Goal: Task Accomplishment & Management: Use online tool/utility

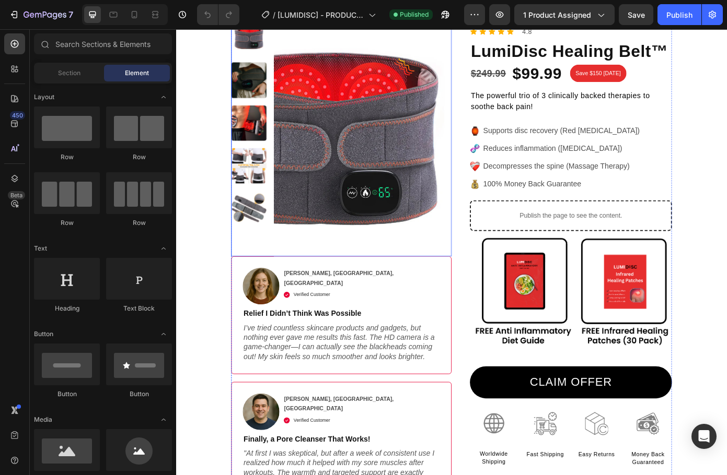
scroll to position [122, 0]
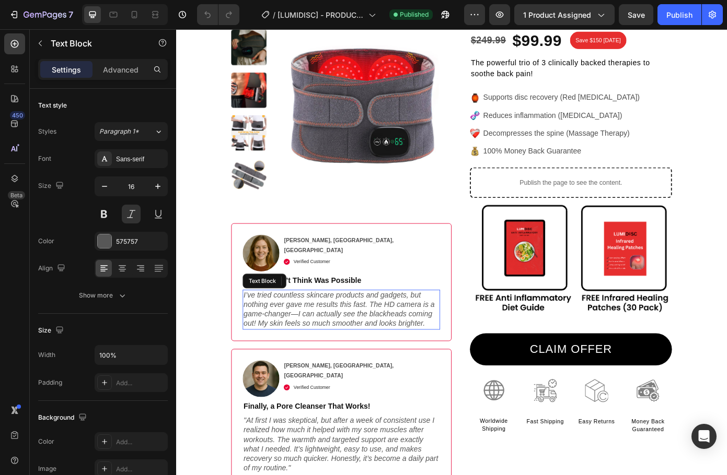
click at [419, 358] on p "I’ve tried countless skincare products and gadgets, but nothing ever gave me re…" at bounding box center [364, 348] width 223 height 43
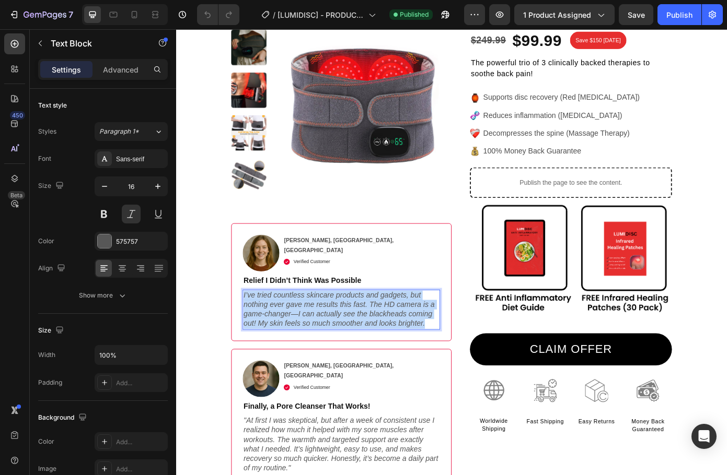
click at [419, 358] on p "I’ve tried countless skincare products and gadgets, but nothing ever gave me re…" at bounding box center [364, 348] width 223 height 43
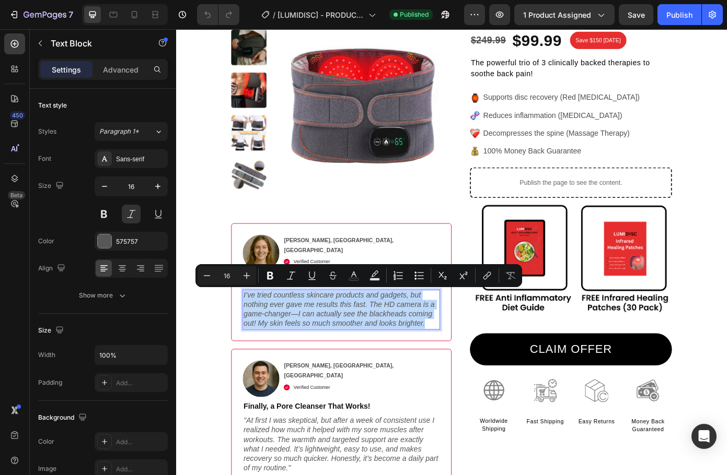
copy p "I’ve tried countless skincare products and gadgets, but nothing ever gave me re…"
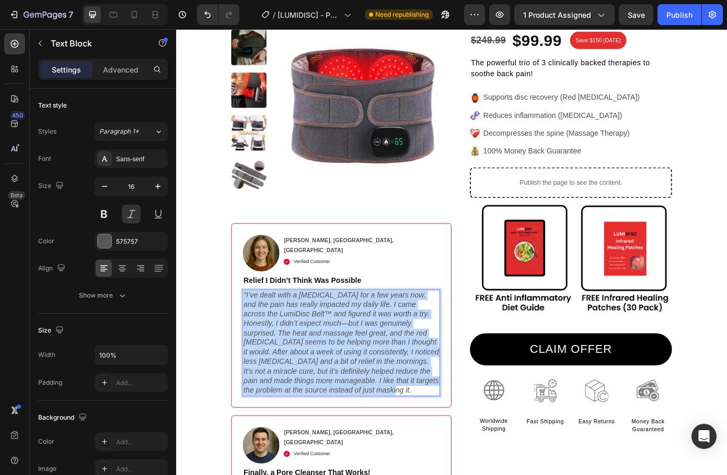
drag, startPoint x: 350, startPoint y: 438, endPoint x: 252, endPoint y: 335, distance: 141.6
click at [253, 335] on p ""I’ve dealt with a [MEDICAL_DATA] for a few years now, and the pain has really …" at bounding box center [364, 387] width 223 height 120
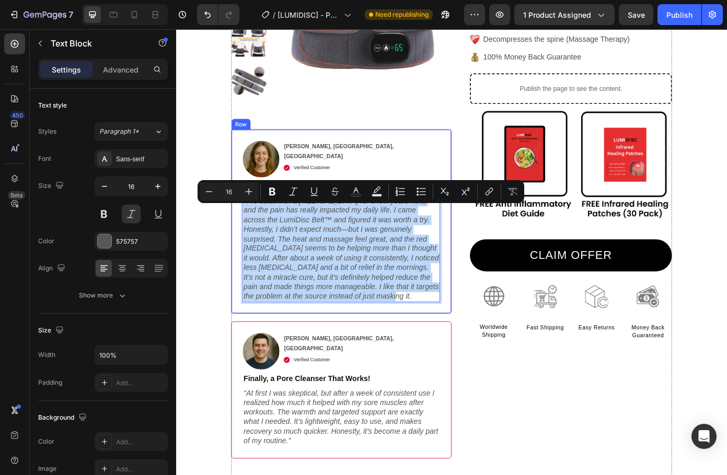
scroll to position [196, 0]
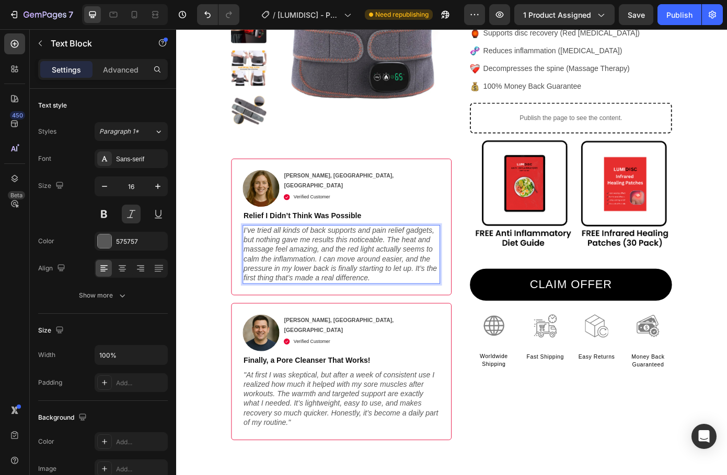
click at [257, 259] on p "I’ve tried all kinds of back supports and pain relief gadgets, but nothing gave…" at bounding box center [364, 285] width 223 height 65
click at [408, 313] on p ""I’ve tried all kinds of back supports and pain relief gadgets, but nothing gav…" at bounding box center [364, 285] width 223 height 65
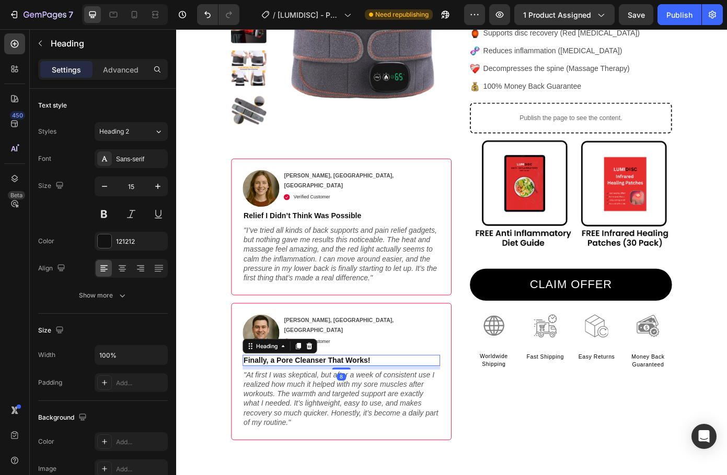
click at [294, 407] on strong "Finally, a Pore Cleanser That Works!" at bounding box center [325, 406] width 144 height 9
click at [336, 406] on strong "Not Just Temporary Relief!" at bounding box center [306, 406] width 106 height 9
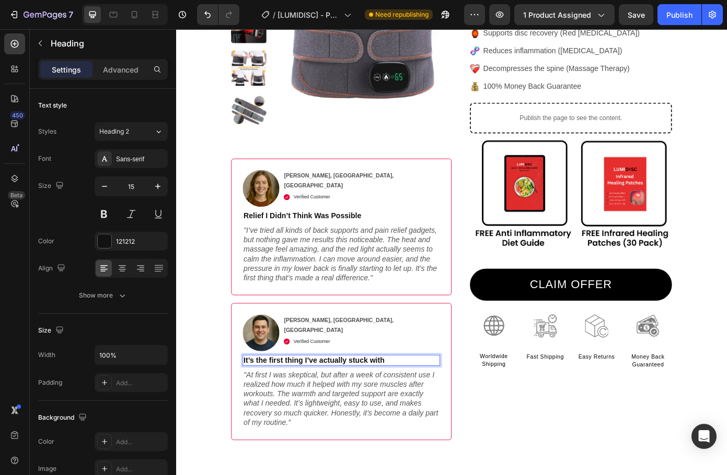
click at [401, 406] on strong "It’s the first thing I’ve actually stuck with" at bounding box center [333, 406] width 160 height 9
click at [375, 408] on strong "It’s the first thing I’ve actually stuck With" at bounding box center [334, 406] width 162 height 9
click at [341, 406] on strong "It’s the first thing I’ve actually Stuck With" at bounding box center [334, 406] width 163 height 9
click at [345, 443] on icon ""At first I was skeptical, but after a week of consistent use I realized how mu…" at bounding box center [364, 450] width 222 height 63
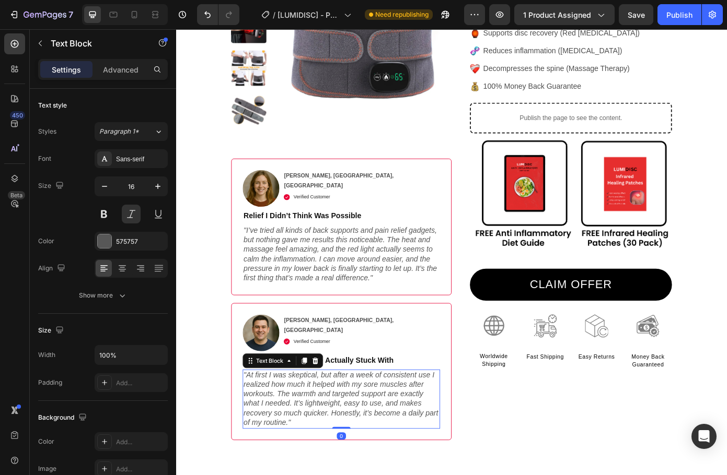
click at [345, 443] on icon ""At first I was skeptical, but after a week of consistent use I realized how mu…" at bounding box center [364, 450] width 222 height 63
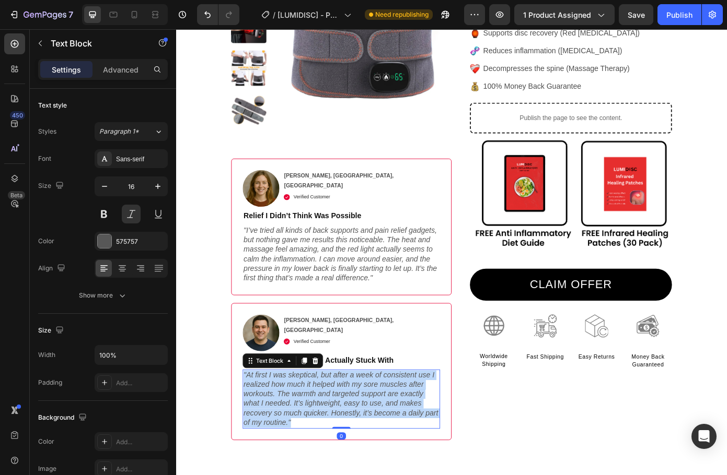
click at [345, 443] on icon ""At first I was skeptical, but after a week of consistent use I realized how mu…" at bounding box center [364, 450] width 222 height 63
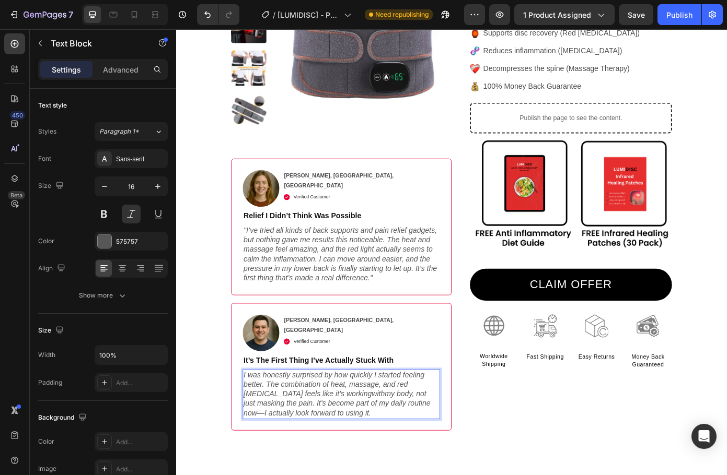
click at [256, 422] on p "I was honestly surprised by how quickly I started feeling better. The combinati…" at bounding box center [364, 445] width 223 height 54
click at [384, 465] on p ""I was honestly surprised by how quickly I started feeling better. The combinat…" at bounding box center [364, 445] width 223 height 54
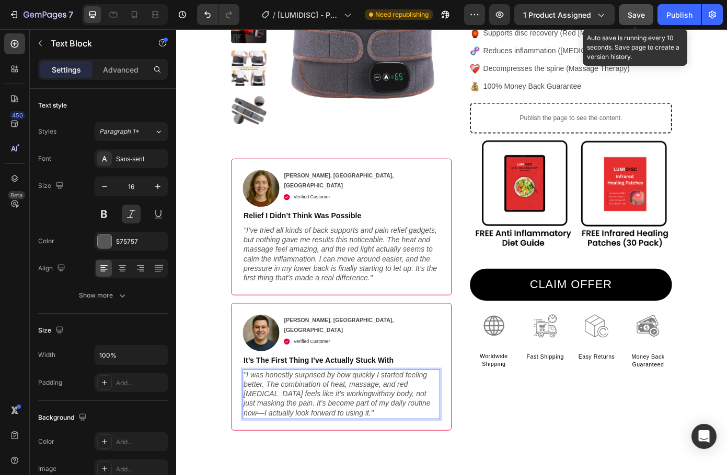
click at [642, 17] on button "Save" at bounding box center [636, 14] width 34 height 21
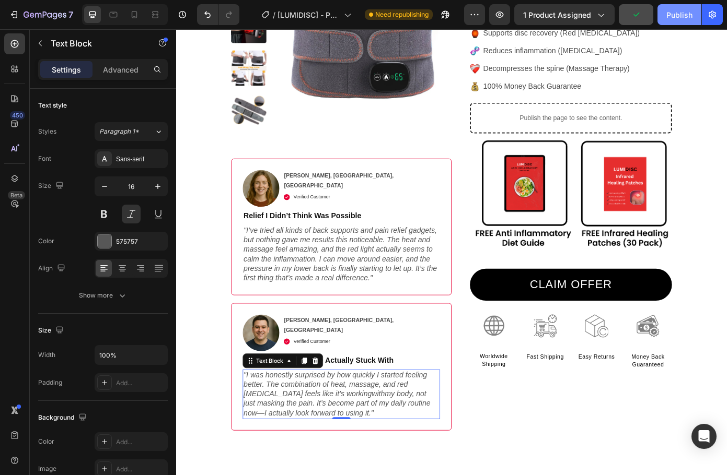
click at [672, 17] on div "Publish" at bounding box center [679, 14] width 26 height 11
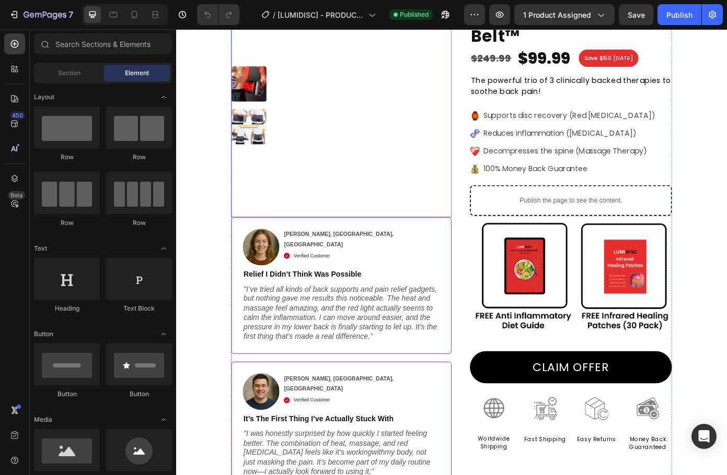
scroll to position [135, 0]
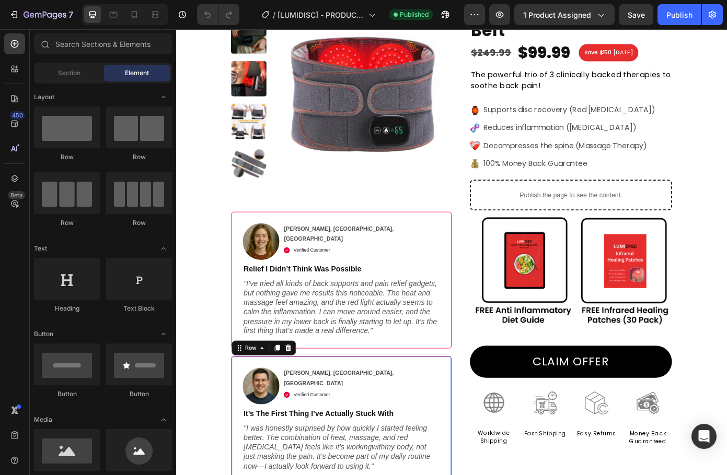
click at [439, 408] on div "Image [PERSON_NAME], [GEOGRAPHIC_DATA], [GEOGRAPHIC_DATA] Text Block Verified C…" at bounding box center [364, 474] width 251 height 145
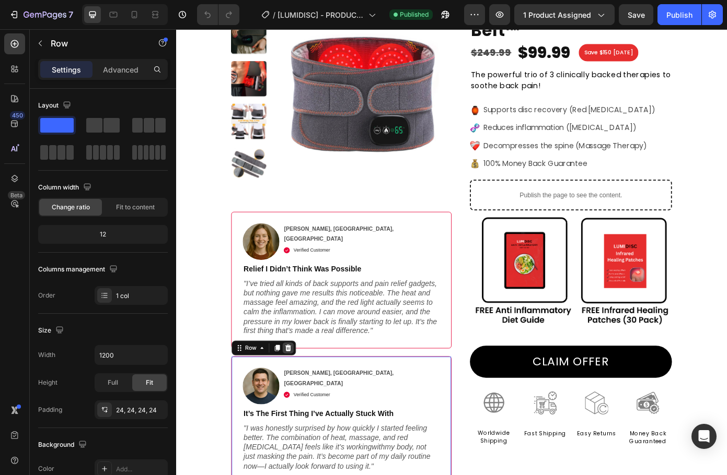
click at [302, 391] on icon at bounding box center [303, 392] width 7 height 7
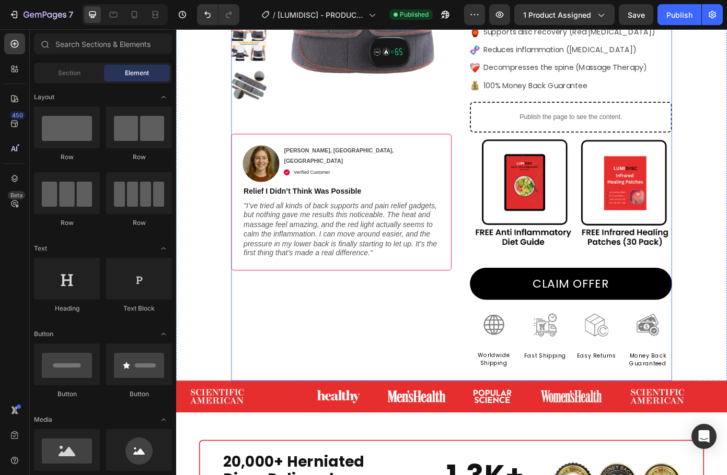
scroll to position [248, 0]
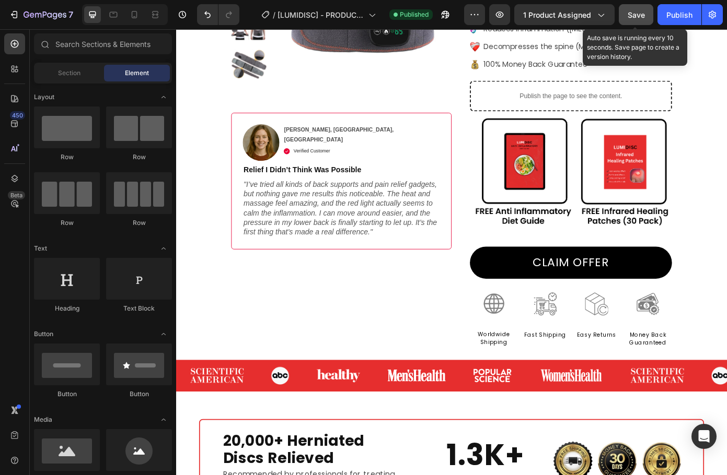
click at [643, 17] on span "Save" at bounding box center [636, 14] width 17 height 9
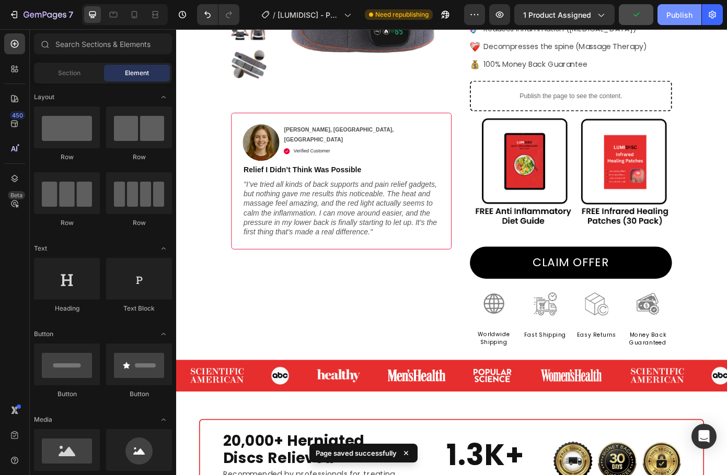
click at [668, 20] on button "Publish" at bounding box center [679, 14] width 44 height 21
